Goal: Task Accomplishment & Management: Complete application form

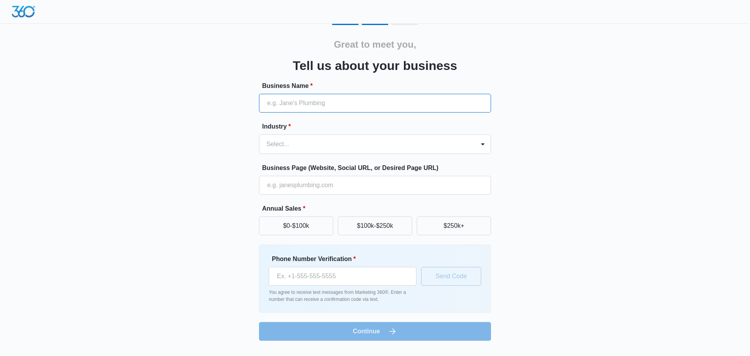
click at [334, 102] on input "Business Name *" at bounding box center [375, 103] width 232 height 19
type input "[PERSON_NAME]"
type input "[PHONE_NUMBER]"
click at [301, 145] on div at bounding box center [365, 144] width 198 height 11
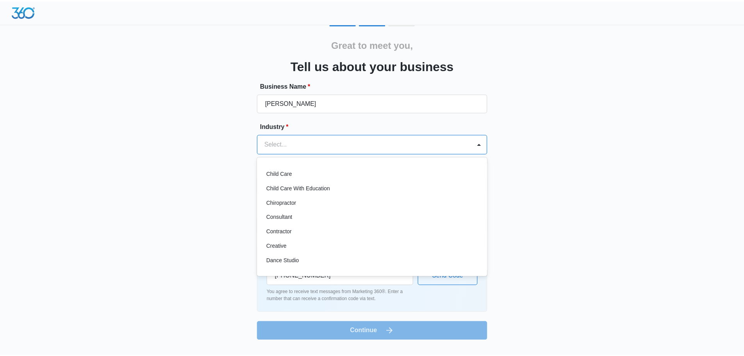
scroll to position [78, 0]
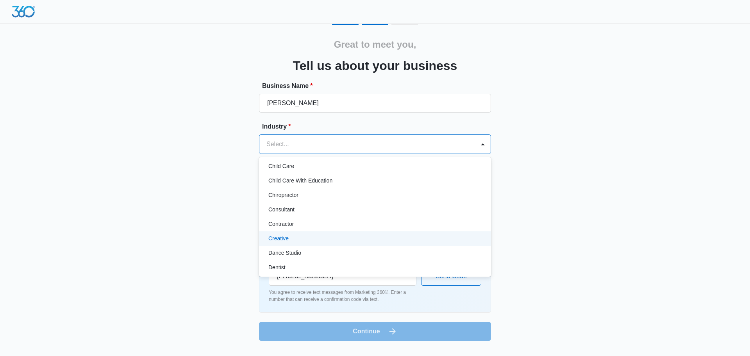
drag, startPoint x: 290, startPoint y: 231, endPoint x: 284, endPoint y: 236, distance: 8.4
click at [284, 236] on div "Accounting / CPA Assisted Living Attorney / Law Firm Auto Repair Carpet Cleanin…" at bounding box center [375, 216] width 232 height 107
click at [282, 237] on p "Creative" at bounding box center [278, 238] width 20 height 8
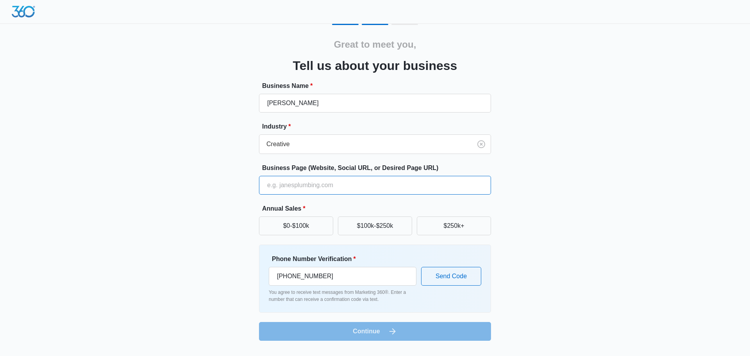
click at [307, 190] on input "Business Page (Website, Social URL, or Desired Page URL)" at bounding box center [375, 185] width 232 height 19
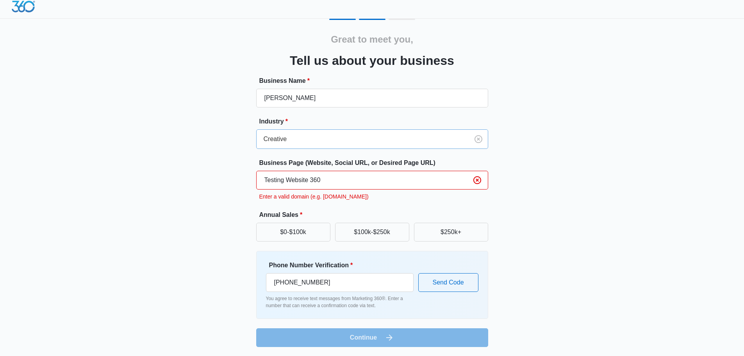
scroll to position [5, 0]
type input "Testing Website 360"
click at [274, 231] on button "$0-$100k" at bounding box center [293, 231] width 74 height 19
click at [325, 281] on input "[PHONE_NUMBER]" at bounding box center [340, 282] width 148 height 19
click at [327, 280] on input "[PHONE_NUMBER]" at bounding box center [340, 282] width 148 height 19
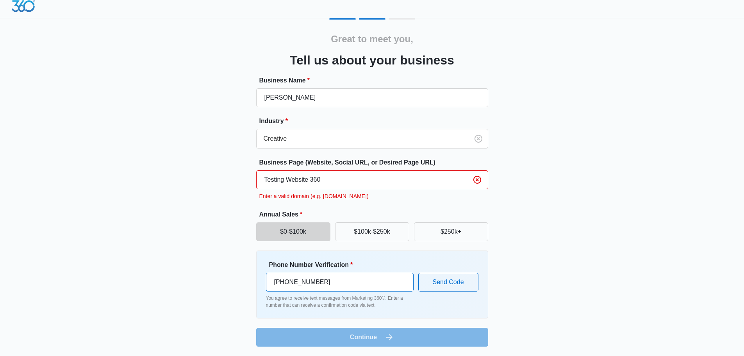
click at [327, 280] on input "[PHONE_NUMBER]" at bounding box center [340, 282] width 148 height 19
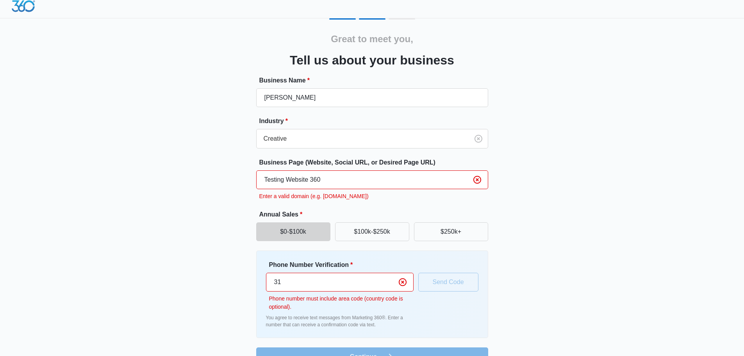
type input "3"
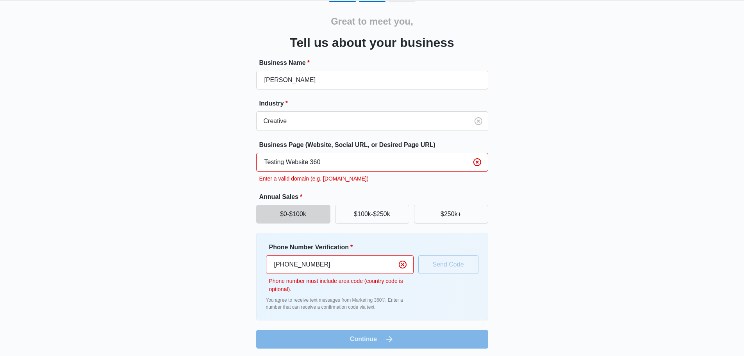
scroll to position [25, 0]
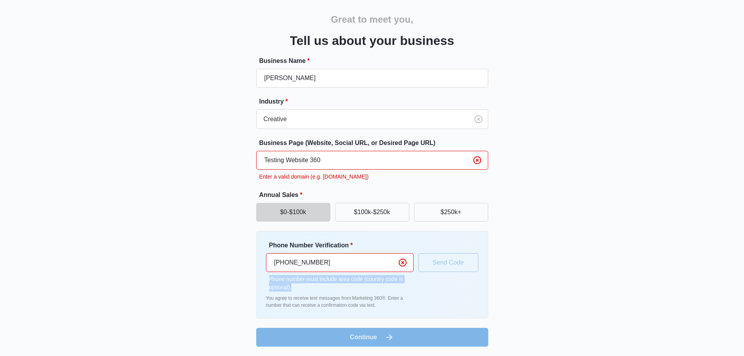
drag, startPoint x: 267, startPoint y: 283, endPoint x: 262, endPoint y: 279, distance: 6.4
click at [262, 279] on div "Phone Number Verification * +57 317 3801078 Phone number must include area code…" at bounding box center [372, 274] width 232 height 87
copy p "Phone number must include area code (country code is optional)."
click at [262, 280] on div "Phone Number Verification * +57 317 3801078 Phone number must include area code…" at bounding box center [372, 274] width 232 height 87
drag, startPoint x: 314, startPoint y: 285, endPoint x: 267, endPoint y: 282, distance: 47.0
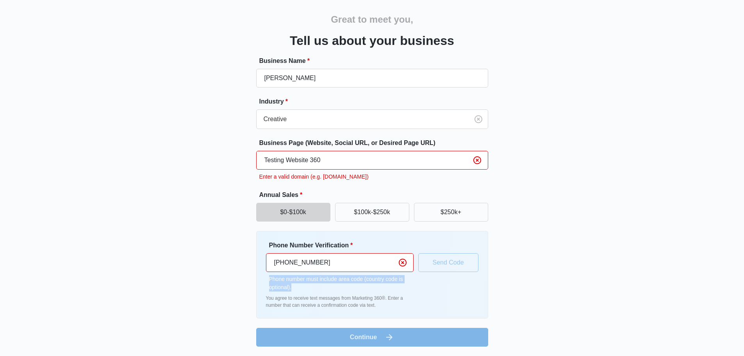
click at [267, 282] on div "Phone Number Verification * +57 317 3801078 Phone number must include area code…" at bounding box center [340, 266] width 148 height 51
copy p "Phone number must include area code (country code is optional)."
click at [281, 279] on p "Phone number must include area code (country code is optional)." at bounding box center [341, 283] width 144 height 16
click at [287, 263] on input "+57 317 3801078" at bounding box center [340, 262] width 148 height 19
click at [300, 285] on p "Phone number must include area code (country code is optional)." at bounding box center [341, 283] width 144 height 16
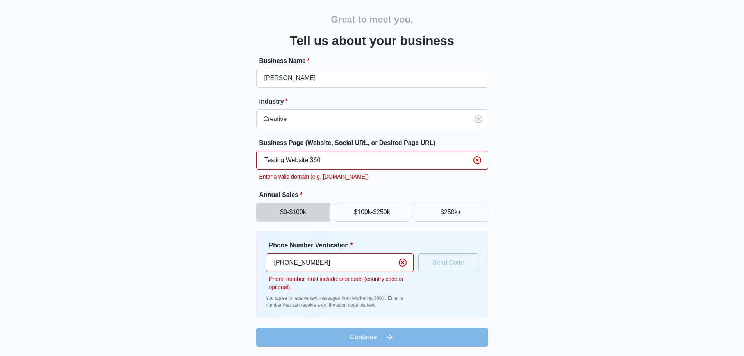
click at [276, 261] on input "+57 317 3801078" at bounding box center [340, 262] width 148 height 19
click at [273, 264] on input "+57 317 3801078" at bounding box center [340, 262] width 148 height 19
click at [277, 260] on input "+57 317 3801078" at bounding box center [340, 262] width 148 height 19
type input "573173801078"
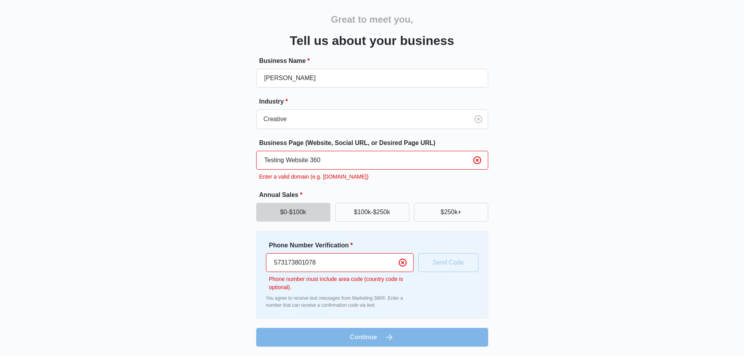
click at [310, 266] on input "573173801078" at bounding box center [340, 262] width 148 height 19
click at [330, 262] on input "573173801078" at bounding box center [340, 262] width 148 height 19
drag, startPoint x: 336, startPoint y: 262, endPoint x: 251, endPoint y: 255, distance: 85.8
click at [255, 255] on div "Great to meet you, Tell us about your business Business Name * María González I…" at bounding box center [372, 173] width 469 height 348
type input "+57 317 3801078"
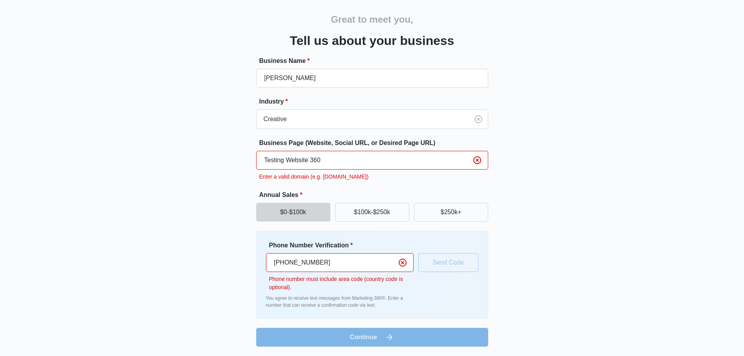
click at [453, 264] on div "Phone Number Verification * +57 317 3801078 Phone number must include area code…" at bounding box center [372, 275] width 212 height 68
drag, startPoint x: 341, startPoint y: 162, endPoint x: 257, endPoint y: 162, distance: 84.7
click at [257, 162] on input "Testing Website 360" at bounding box center [372, 160] width 232 height 19
click at [276, 160] on input "Testing Website 360" at bounding box center [372, 160] width 232 height 19
click at [284, 159] on input "Testing Website 360" at bounding box center [372, 160] width 232 height 19
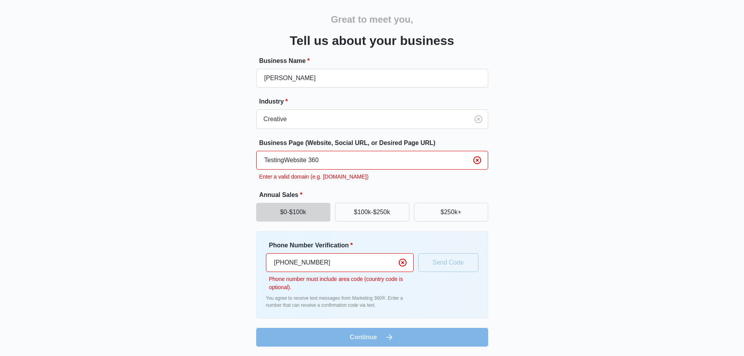
click at [308, 157] on input "TestingWebsite 360" at bounding box center [372, 160] width 232 height 19
click at [328, 157] on input "TestingWebsite360" at bounding box center [372, 160] width 232 height 19
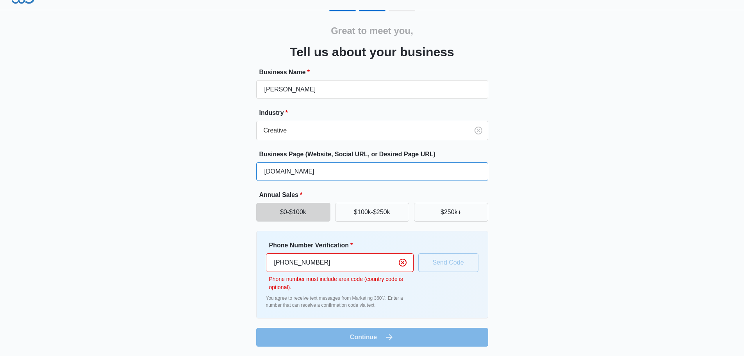
type input "TestingWebsite360.com"
click at [448, 267] on div "Phone Number Verification * +57 317 3801078 Phone number must include area code…" at bounding box center [372, 275] width 212 height 68
click at [366, 261] on input "+57 317 3801078" at bounding box center [340, 262] width 148 height 19
drag, startPoint x: 328, startPoint y: 264, endPoint x: 305, endPoint y: 264, distance: 23.4
click at [326, 265] on input "+57 317 3801078" at bounding box center [340, 262] width 148 height 19
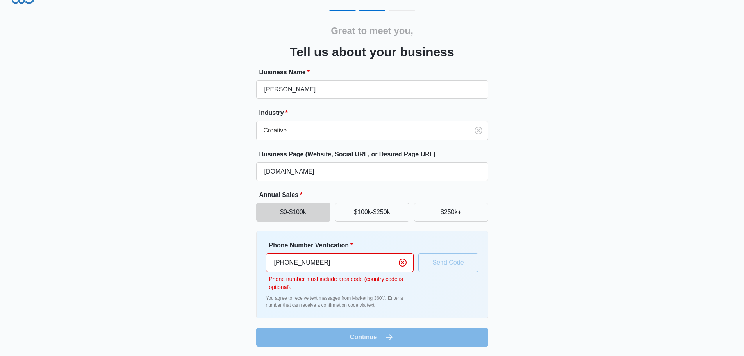
click at [302, 264] on input "+57 317 3801078" at bounding box center [340, 262] width 148 height 19
click at [300, 263] on input "+57 317 3801078" at bounding box center [340, 262] width 148 height 19
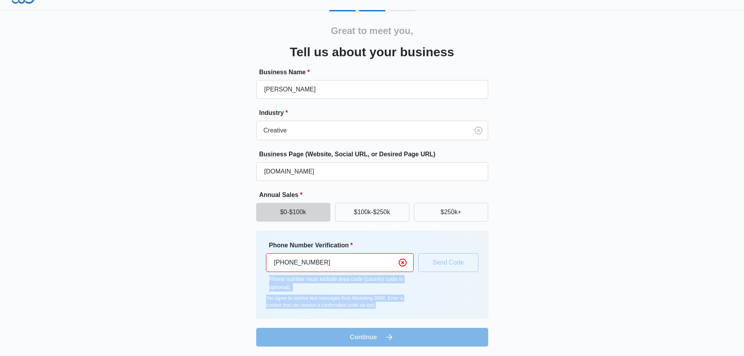
drag, startPoint x: 399, startPoint y: 305, endPoint x: 266, endPoint y: 281, distance: 135.3
click at [266, 281] on div "Phone Number Verification * +57 317 3801078 Phone number must include area code…" at bounding box center [340, 275] width 148 height 68
copy div "Phone number must include area code (country code is optional). You agree to re…"
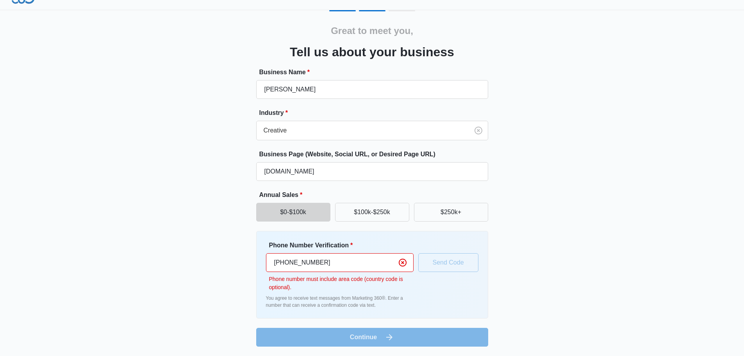
click at [289, 260] on input "+57 317 3801078" at bounding box center [340, 262] width 148 height 19
click at [288, 260] on input "+57 317 3801078" at bounding box center [340, 262] width 148 height 19
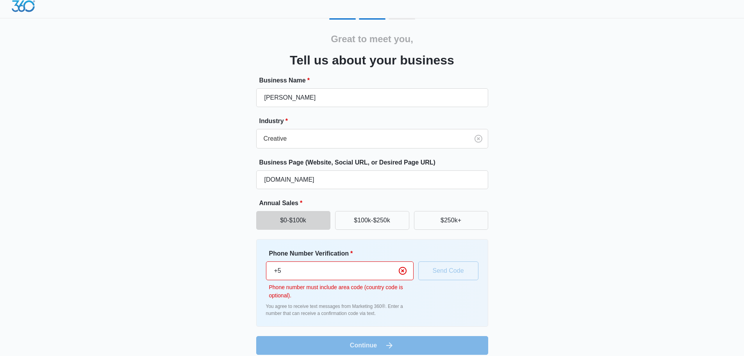
type input "+"
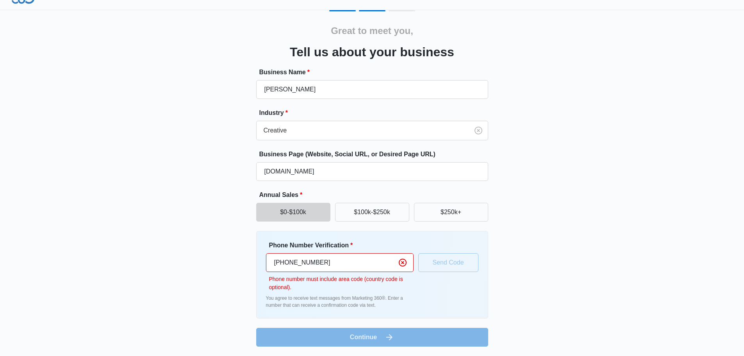
scroll to position [0, 0]
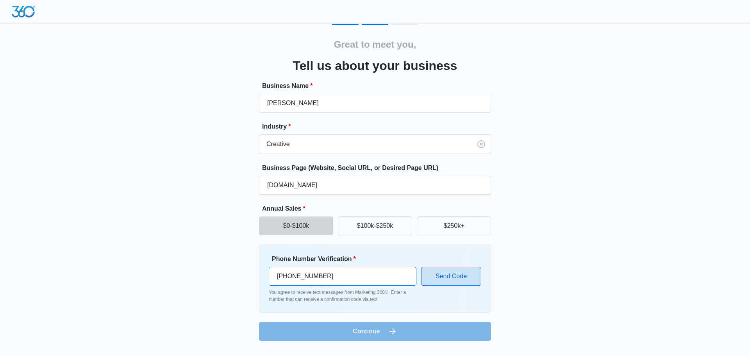
type input "(317) 380-1078"
click at [445, 279] on button "Send Code" at bounding box center [451, 276] width 60 height 19
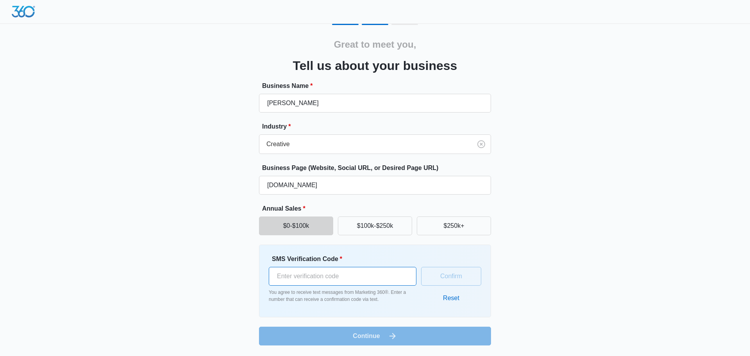
click at [313, 275] on input "SMS Verification Code *" at bounding box center [343, 276] width 148 height 19
click at [404, 281] on input "-1" at bounding box center [343, 276] width 148 height 19
click at [405, 269] on input "0" at bounding box center [343, 276] width 148 height 19
click at [405, 269] on input "1" at bounding box center [343, 276] width 148 height 19
click at [405, 269] on input "2" at bounding box center [343, 276] width 148 height 19
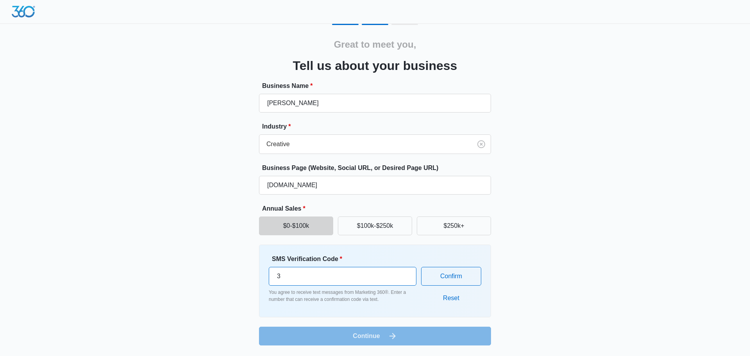
click at [405, 269] on input "3" at bounding box center [343, 276] width 148 height 19
click at [346, 281] on input "3" at bounding box center [343, 276] width 148 height 19
drag, startPoint x: 317, startPoint y: 275, endPoint x: 265, endPoint y: 276, distance: 51.6
click at [266, 276] on div "SMS Verification Code * 3 You agree to receive text messages from Marketing 360…" at bounding box center [375, 280] width 232 height 73
type input "573173801078"
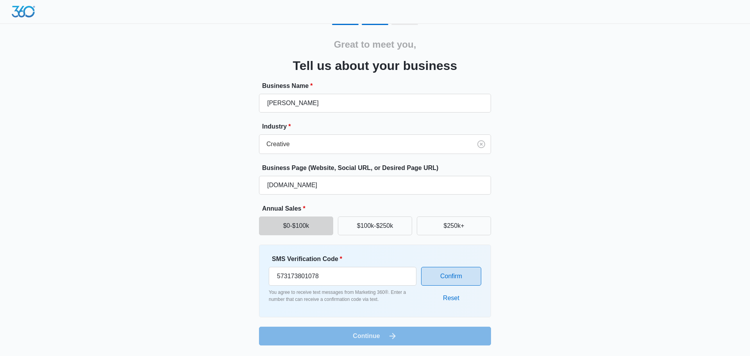
click at [468, 278] on button "Confirm" at bounding box center [451, 276] width 60 height 19
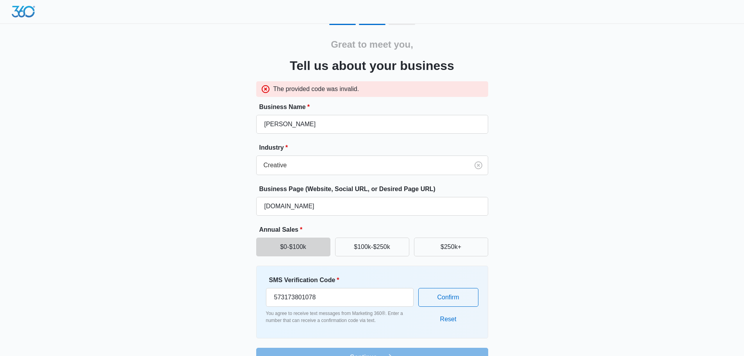
click at [307, 91] on p "The provided code was invalid." at bounding box center [316, 88] width 86 height 9
copy p "The provided code was invalid."
click at [450, 316] on button "Reset" at bounding box center [448, 319] width 32 height 19
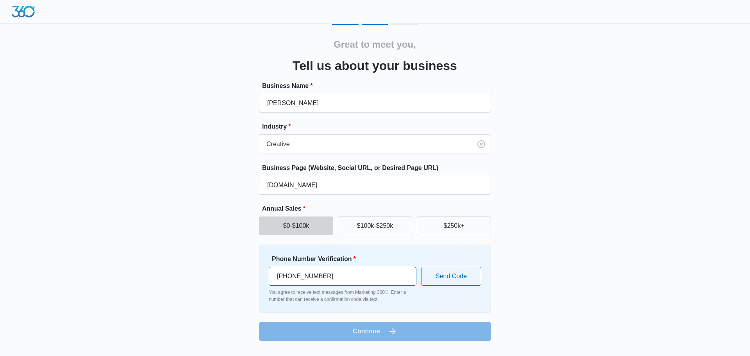
click at [334, 277] on input "+1 317 380 1078" at bounding box center [343, 276] width 148 height 19
click at [284, 274] on input "+1 317 380 1078" at bounding box center [343, 276] width 148 height 19
click at [359, 280] on input "+1 317 380 1078" at bounding box center [343, 276] width 148 height 19
click at [284, 275] on input "+1 317 380 1078" at bounding box center [343, 276] width 148 height 19
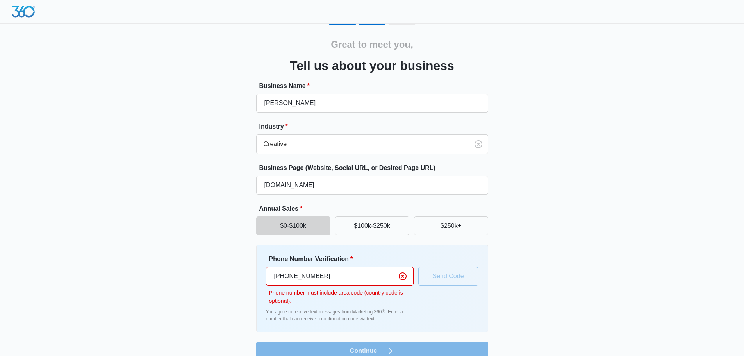
type input "+53 1738010787"
click at [327, 276] on input "+53 1738010787" at bounding box center [340, 276] width 148 height 19
drag, startPoint x: 336, startPoint y: 277, endPoint x: 238, endPoint y: 278, distance: 97.6
click at [238, 278] on div "Great to meet you, Tell us about your business Business Name * María González I…" at bounding box center [372, 192] width 469 height 336
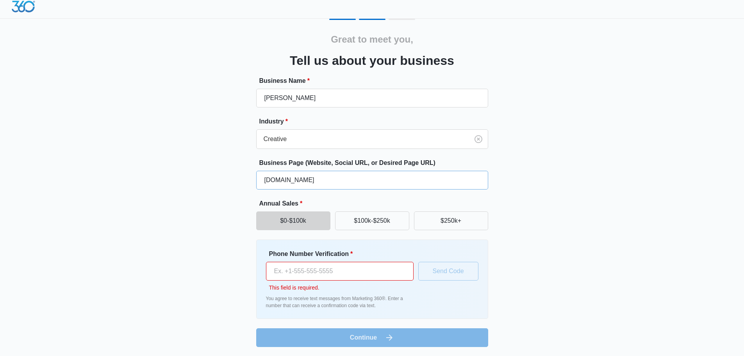
scroll to position [5, 0]
click at [303, 275] on input "Phone Number Verification *" at bounding box center [340, 270] width 148 height 19
paste input "1 (970) 710-1062"
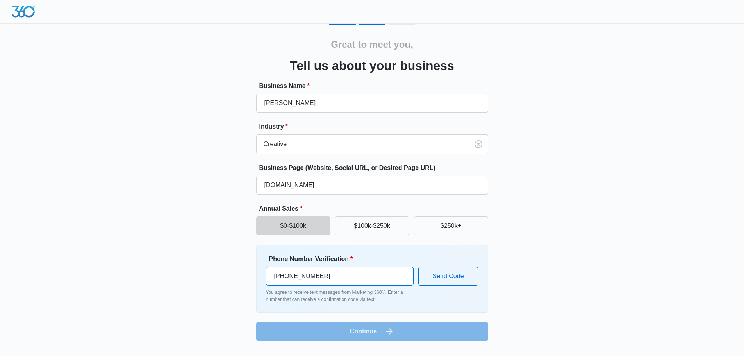
scroll to position [0, 0]
type input "1 (970) 710-1062"
click at [460, 278] on button "Send Code" at bounding box center [451, 276] width 60 height 19
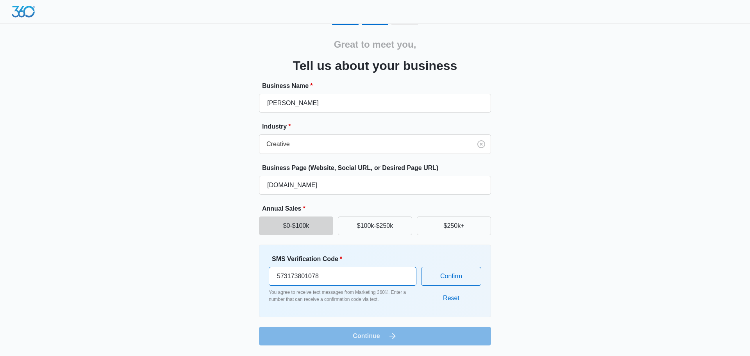
click at [333, 274] on input "573173801078" at bounding box center [343, 276] width 148 height 19
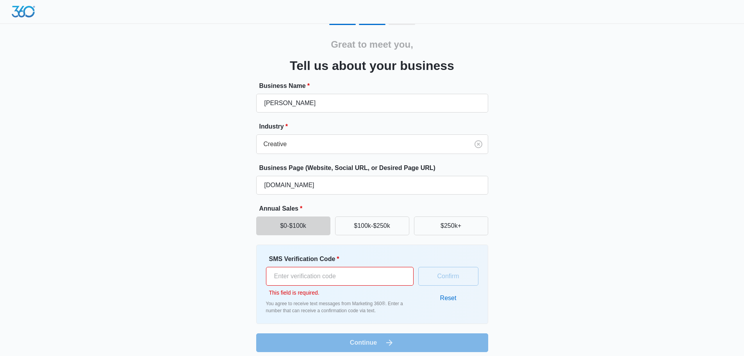
click at [516, 275] on div "Great to meet you, Tell us about your business Business Name * María González I…" at bounding box center [372, 188] width 469 height 328
click at [349, 280] on input "SMS Verification Code *" at bounding box center [340, 276] width 148 height 19
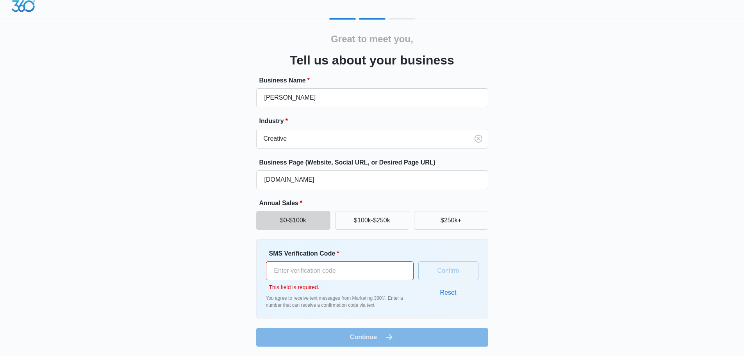
click at [441, 293] on button "Reset" at bounding box center [448, 292] width 32 height 19
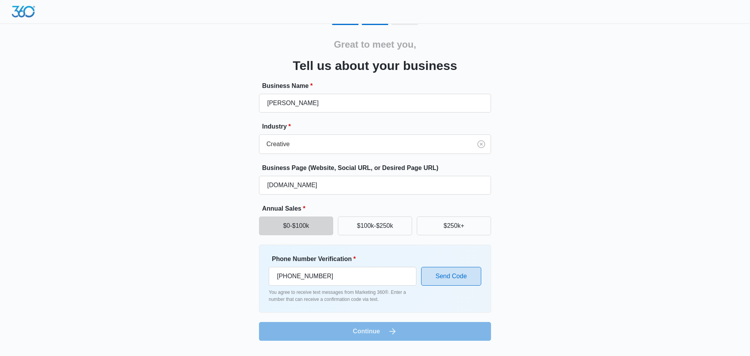
click at [445, 279] on button "Send Code" at bounding box center [451, 276] width 60 height 19
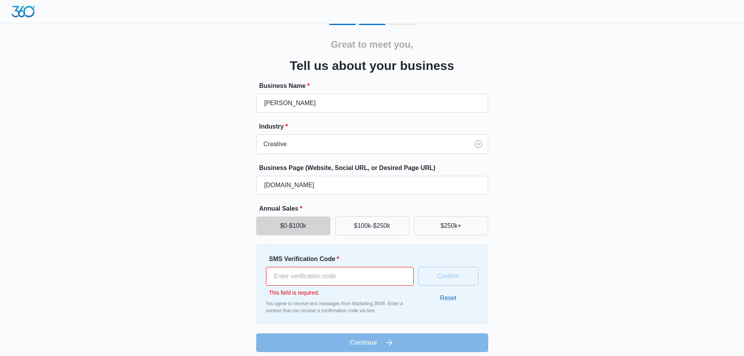
scroll to position [5, 0]
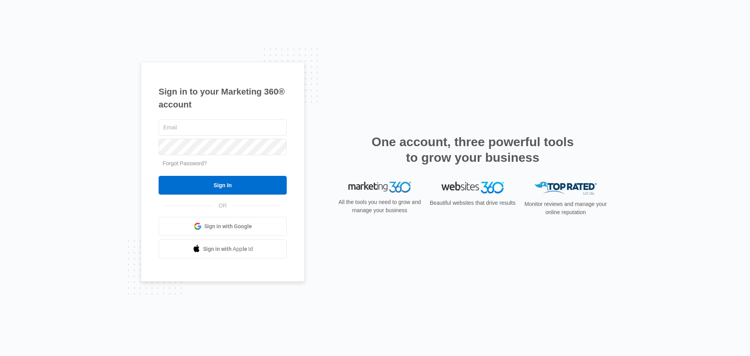
click at [206, 226] on span "Sign in with Google" at bounding box center [228, 226] width 48 height 8
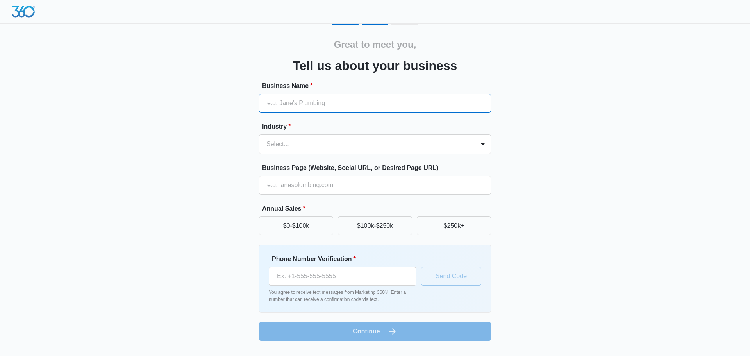
click at [338, 106] on input "Business Name *" at bounding box center [375, 103] width 232 height 19
type input "[PERSON_NAME]"
type input "[PHONE_NUMBER]"
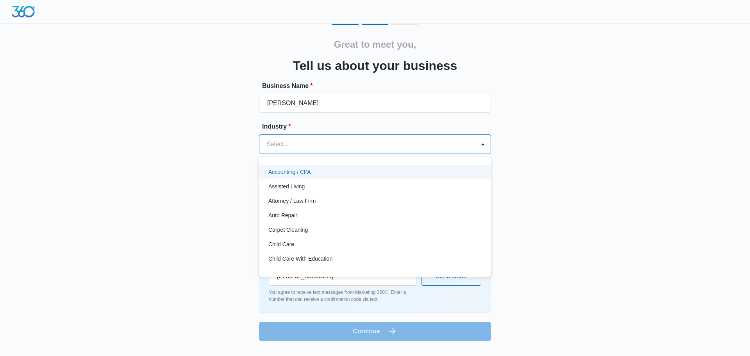
click at [311, 140] on div at bounding box center [365, 144] width 198 height 11
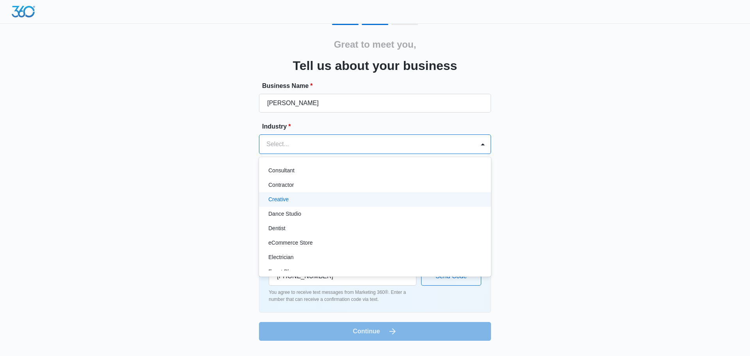
click at [298, 205] on div "Creative" at bounding box center [375, 199] width 232 height 14
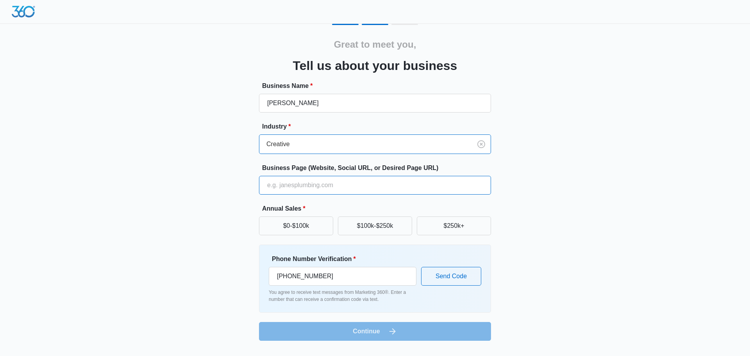
click at [289, 187] on input "Business Page (Website, Social URL, or Desired Page URL)" at bounding box center [375, 185] width 232 height 19
click at [321, 273] on input "[PHONE_NUMBER]" at bounding box center [343, 276] width 148 height 19
click at [298, 221] on button "$0-$100k" at bounding box center [296, 225] width 74 height 19
click at [355, 227] on button "$100k-$250k" at bounding box center [375, 225] width 74 height 19
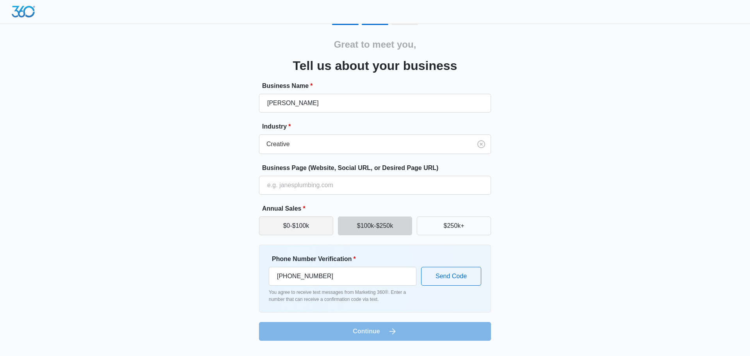
click at [295, 227] on button "$0-$100k" at bounding box center [296, 225] width 74 height 19
click at [281, 189] on input "Business Page (Website, Social URL, or Desired Page URL)" at bounding box center [375, 185] width 232 height 19
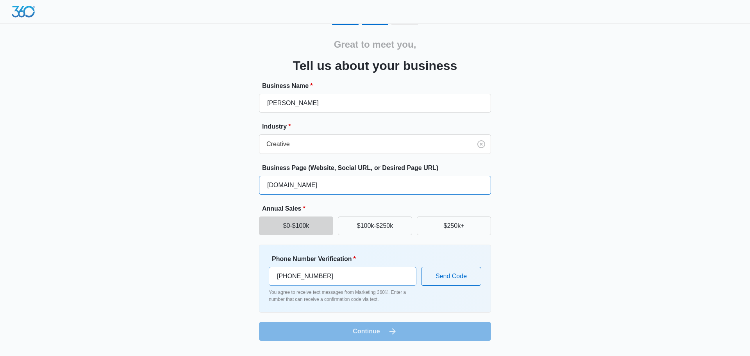
type input "[DOMAIN_NAME]"
click at [333, 271] on input "[PHONE_NUMBER]" at bounding box center [343, 276] width 148 height 19
click at [357, 276] on input "[PHONE_NUMBER]" at bounding box center [343, 276] width 148 height 19
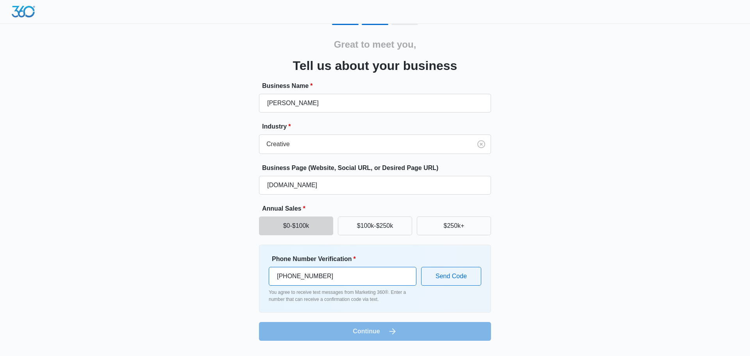
paste input "1 (646) 263-497"
click at [285, 277] on input "[PHONE_NUMBER]" at bounding box center [343, 276] width 148 height 19
click at [285, 276] on input "[PHONE_NUMBER]" at bounding box center [343, 276] width 148 height 19
click at [284, 276] on input "[PHONE_NUMBER]" at bounding box center [343, 276] width 148 height 19
click at [283, 277] on input "[PHONE_NUMBER]" at bounding box center [343, 276] width 148 height 19
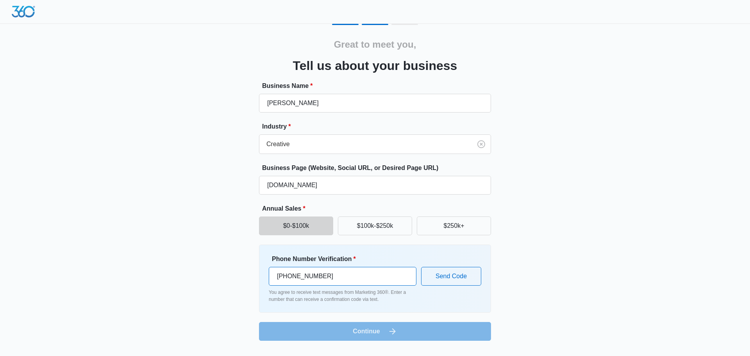
click at [284, 275] on input "[PHONE_NUMBER]" at bounding box center [343, 276] width 148 height 19
drag, startPoint x: 315, startPoint y: 277, endPoint x: 338, endPoint y: 276, distance: 23.0
click at [316, 276] on input "[PHONE_NUMBER]" at bounding box center [343, 276] width 148 height 19
click at [343, 276] on input "[PHONE_NUMBER]" at bounding box center [343, 276] width 148 height 19
drag, startPoint x: 353, startPoint y: 277, endPoint x: 255, endPoint y: 276, distance: 97.6
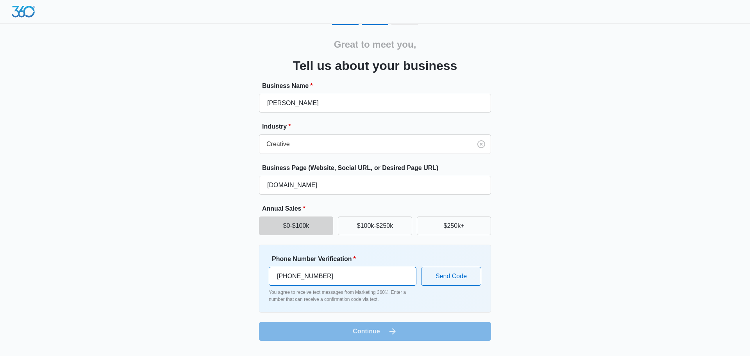
click at [255, 276] on div "Great to meet you, Tell us about your business Business Name * [PERSON_NAME] In…" at bounding box center [375, 182] width 469 height 317
click at [307, 275] on input "[PHONE_NUMBER]" at bounding box center [343, 276] width 148 height 19
drag, startPoint x: 366, startPoint y: 280, endPoint x: 328, endPoint y: 282, distance: 38.3
click at [366, 280] on input "[PHONE_NUMBER]" at bounding box center [343, 276] width 148 height 19
click at [350, 276] on input "[PHONE_NUMBER]" at bounding box center [343, 276] width 148 height 19
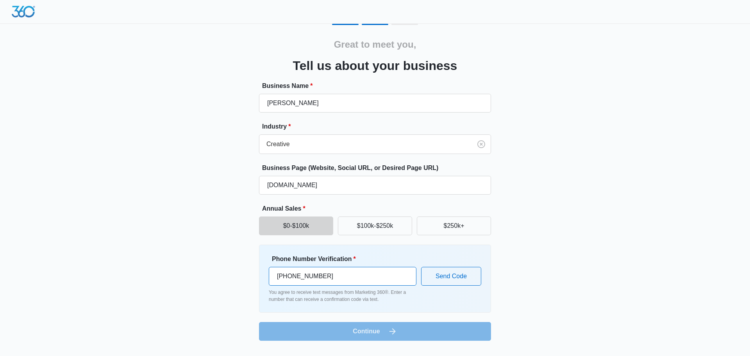
click at [350, 276] on input "[PHONE_NUMBER]" at bounding box center [343, 276] width 148 height 19
type input "1"
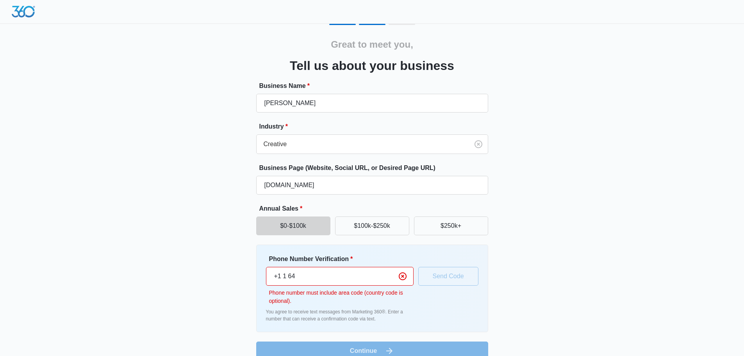
drag, startPoint x: 299, startPoint y: 275, endPoint x: 284, endPoint y: 276, distance: 15.3
click at [284, 276] on input "+1 1 64" at bounding box center [340, 276] width 148 height 19
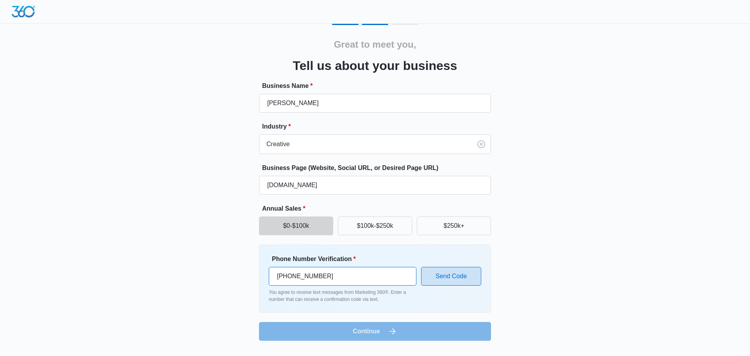
type input "[PHONE_NUMBER]"
click at [440, 279] on button "Send Code" at bounding box center [451, 276] width 60 height 19
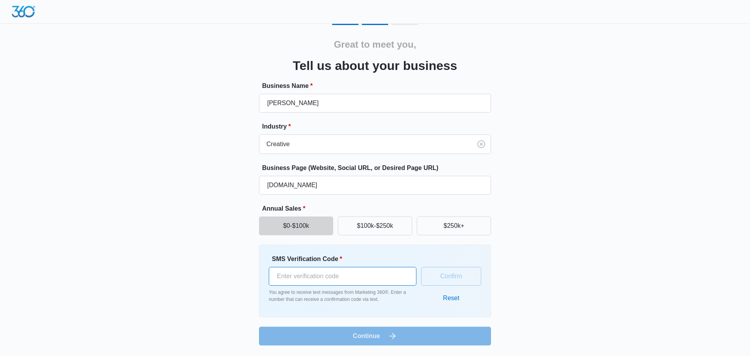
click at [331, 275] on input "SMS Verification Code *" at bounding box center [343, 276] width 148 height 19
click at [453, 300] on button "Reset" at bounding box center [451, 298] width 32 height 19
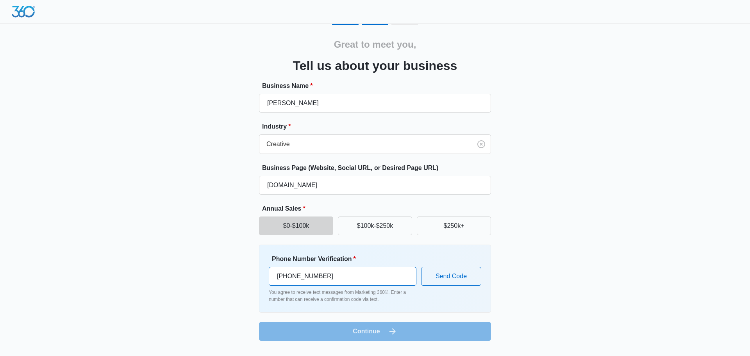
drag, startPoint x: 344, startPoint y: 275, endPoint x: 261, endPoint y: 271, distance: 82.9
click at [261, 271] on div "Phone Number Verification * [PHONE_NUMBER] You agree to receive text messages f…" at bounding box center [375, 278] width 232 height 68
paste input "[PHONE_NUMBER]"
type input "[PHONE_NUMBER]"
click at [438, 277] on button "Send Code" at bounding box center [451, 276] width 60 height 19
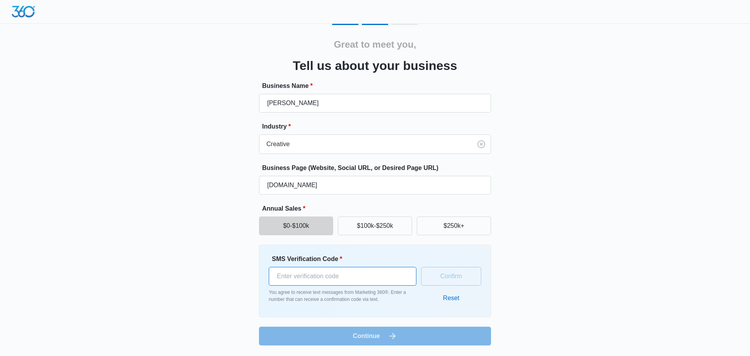
click at [303, 277] on input "SMS Verification Code *" at bounding box center [343, 276] width 148 height 19
click at [444, 295] on button "Reset" at bounding box center [451, 298] width 32 height 19
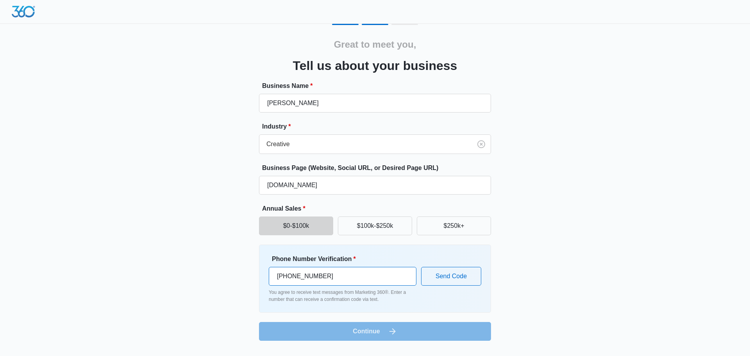
click at [361, 278] on input "[PHONE_NUMBER]" at bounding box center [343, 276] width 148 height 19
paste input "[PHONE_NUMBER]"
type input "[PHONE_NUMBER]"
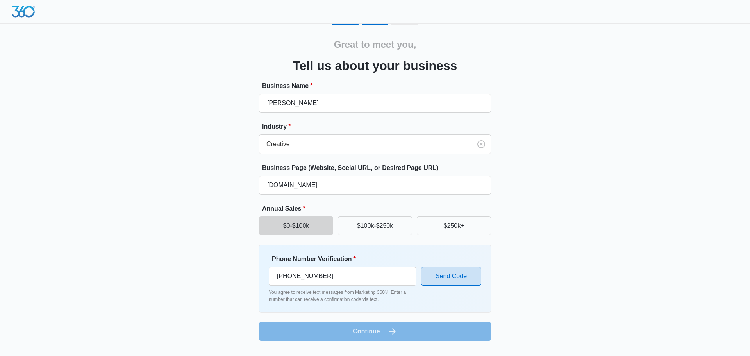
click at [440, 281] on button "Send Code" at bounding box center [451, 276] width 60 height 19
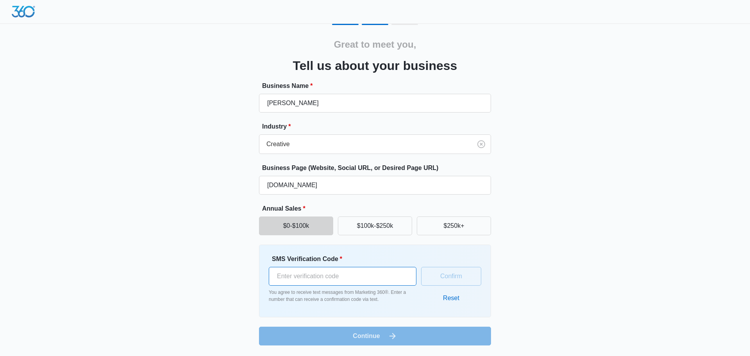
click at [301, 281] on input "SMS Verification Code *" at bounding box center [343, 276] width 148 height 19
click at [459, 297] on button "Reset" at bounding box center [451, 298] width 32 height 19
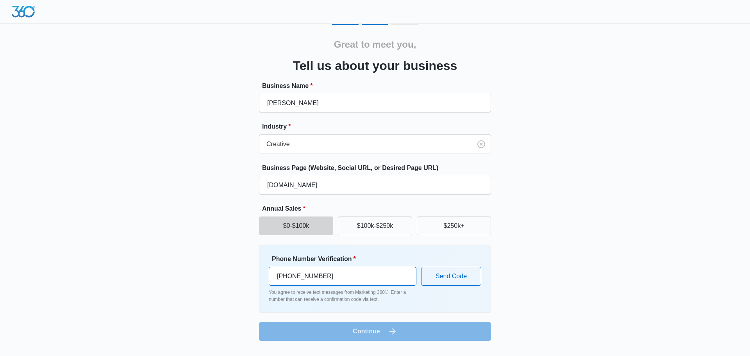
click at [333, 275] on input "[PHONE_NUMBER]" at bounding box center [343, 276] width 148 height 19
paste input "1 (701) 997-"
type input "[PHONE_NUMBER]"
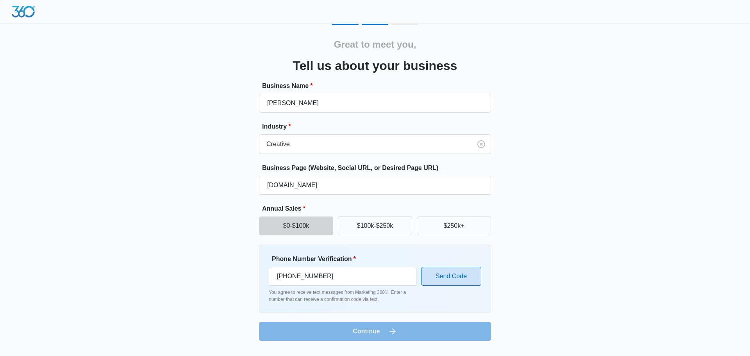
click at [448, 274] on button "Send Code" at bounding box center [451, 276] width 60 height 19
